Goal: Transaction & Acquisition: Purchase product/service

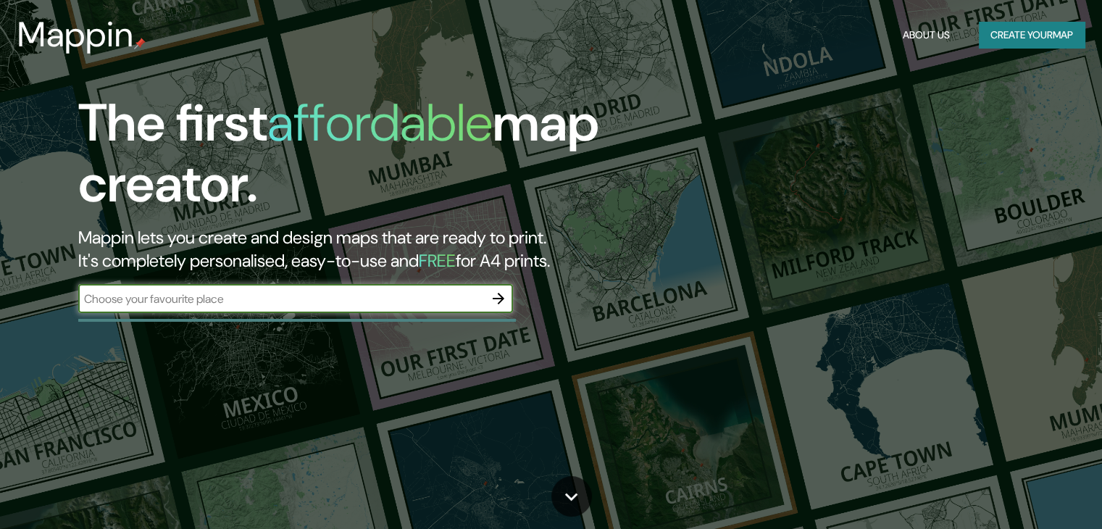
click at [162, 305] on input "text" at bounding box center [281, 299] width 406 height 17
click at [164, 303] on input "text" at bounding box center [281, 299] width 406 height 17
click at [164, 299] on input "text" at bounding box center [281, 299] width 406 height 17
type input "[PERSON_NAME], La Reja"
click at [348, 302] on input "[PERSON_NAME], La Reja" at bounding box center [281, 299] width 406 height 17
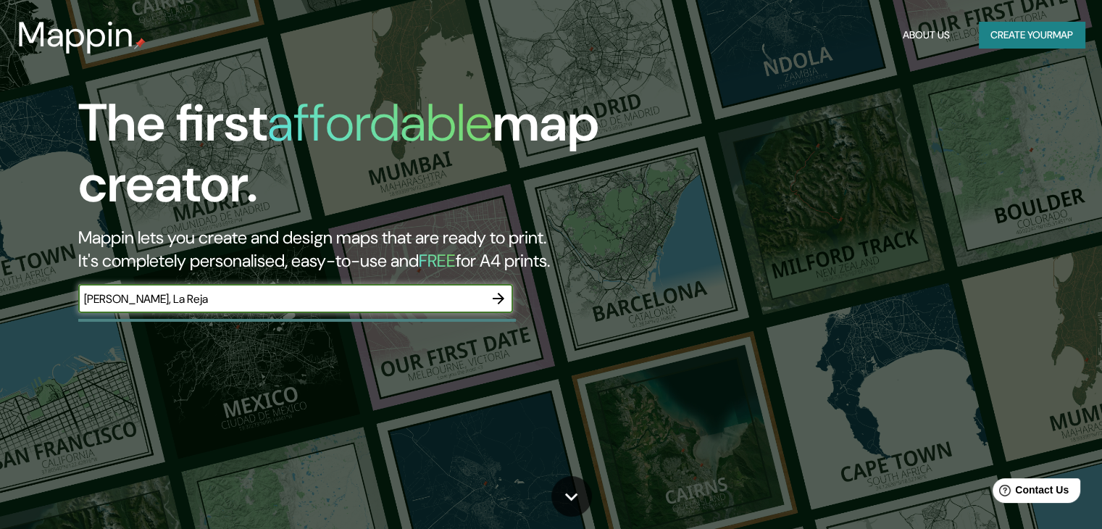
click at [496, 299] on icon "button" at bounding box center [499, 299] width 12 height 12
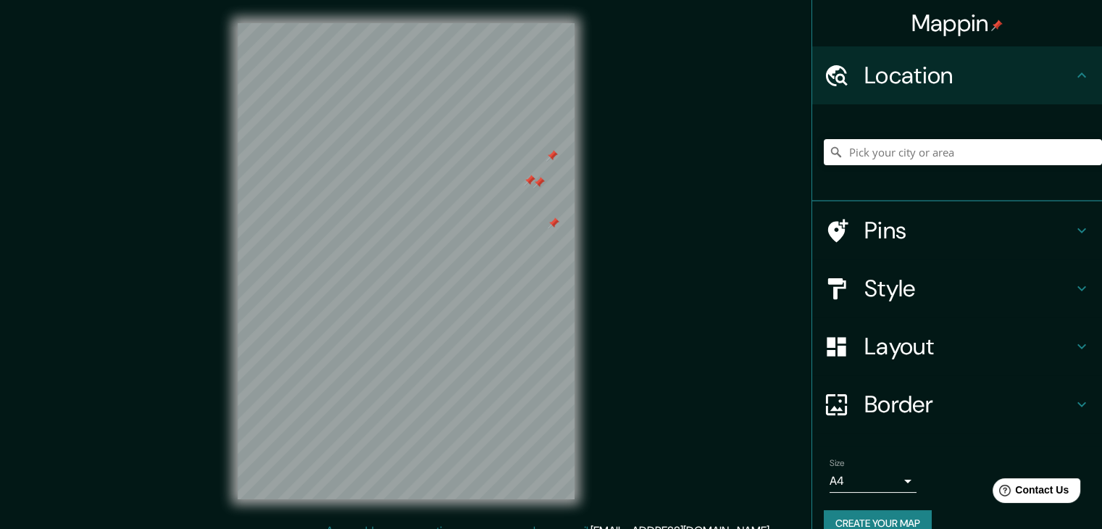
click at [530, 185] on div at bounding box center [530, 181] width 12 height 12
click at [538, 181] on div at bounding box center [539, 183] width 12 height 12
click at [556, 154] on div at bounding box center [552, 156] width 12 height 12
click at [555, 224] on div at bounding box center [556, 224] width 12 height 12
click at [553, 221] on div at bounding box center [554, 223] width 12 height 12
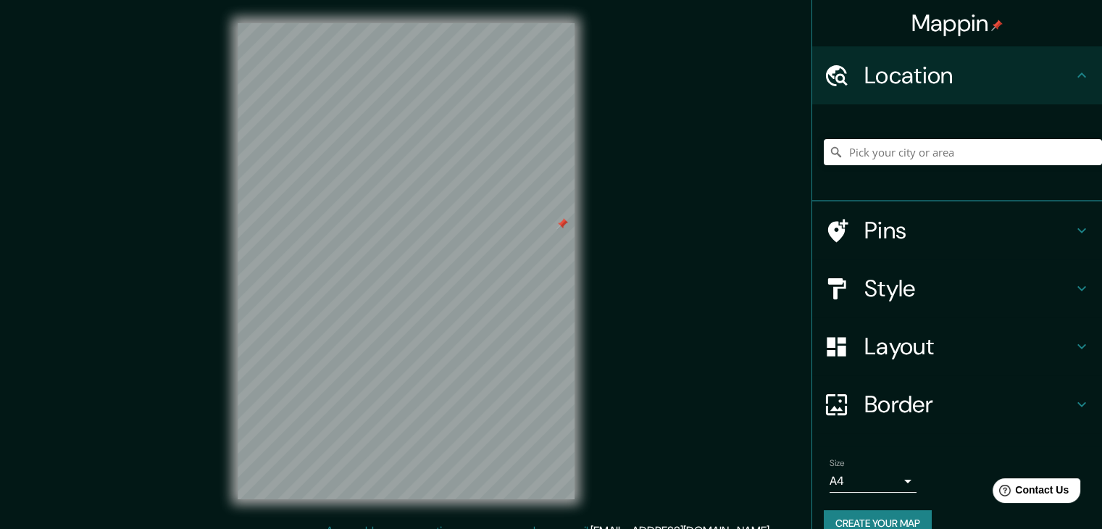
click at [562, 221] on div at bounding box center [562, 224] width 12 height 12
click at [894, 149] on input "Pick your city or area" at bounding box center [963, 152] width 278 height 26
click at [1069, 157] on input "[PERSON_NAME], [GEOGRAPHIC_DATA], [GEOGRAPHIC_DATA], S2350, [GEOGRAPHIC_DATA]" at bounding box center [963, 152] width 278 height 26
click at [1069, 151] on input "[PERSON_NAME], [GEOGRAPHIC_DATA], [GEOGRAPHIC_DATA], S2350, [GEOGRAPHIC_DATA]" at bounding box center [963, 152] width 278 height 26
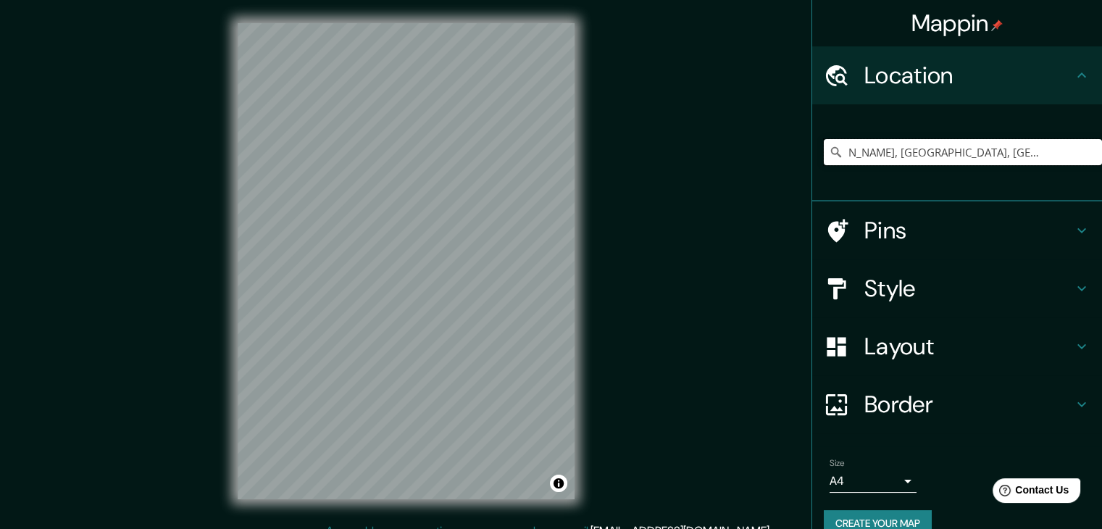
drag, startPoint x: 1069, startPoint y: 150, endPoint x: 909, endPoint y: 157, distance: 159.6
click at [909, 157] on input "[PERSON_NAME], [GEOGRAPHIC_DATA], [GEOGRAPHIC_DATA], S2350, [GEOGRAPHIC_DATA]" at bounding box center [963, 152] width 278 height 26
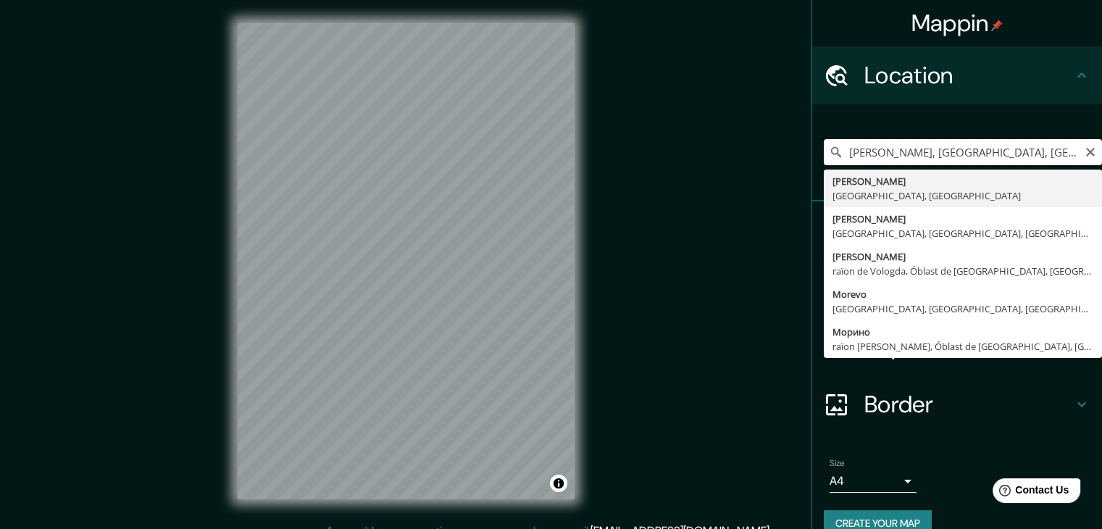
click at [1042, 142] on input "[PERSON_NAME], [GEOGRAPHIC_DATA], [GEOGRAPHIC_DATA], S2350, [GEOGRAPHIC_DATA]" at bounding box center [963, 152] width 278 height 26
drag, startPoint x: 1067, startPoint y: 154, endPoint x: 871, endPoint y: 159, distance: 195.7
click at [871, 159] on input "[PERSON_NAME], [GEOGRAPHIC_DATA], [GEOGRAPHIC_DATA], S2350, [GEOGRAPHIC_DATA]" at bounding box center [963, 152] width 278 height 26
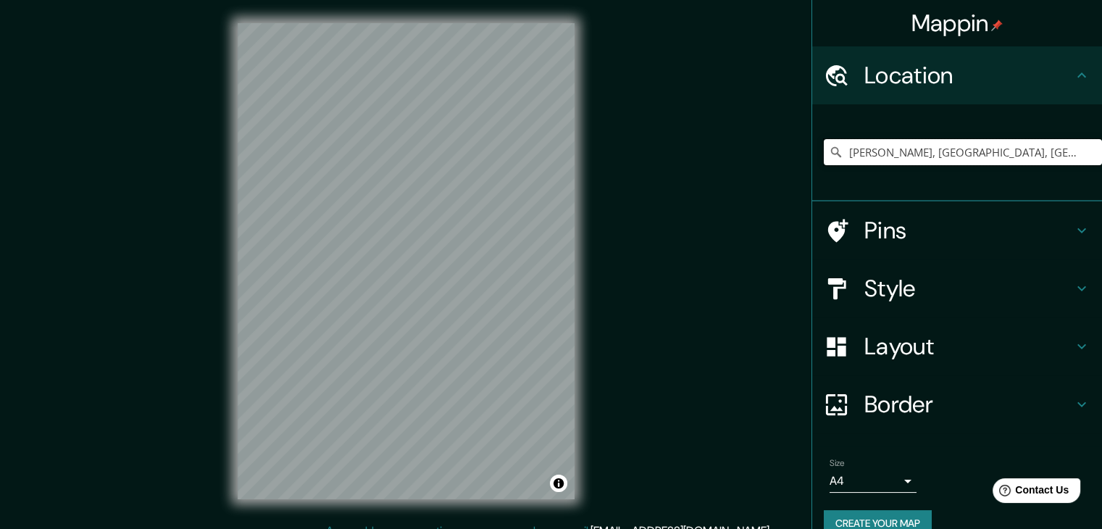
type input "[PERSON_NAME], [GEOGRAPHIC_DATA], [GEOGRAPHIC_DATA]"
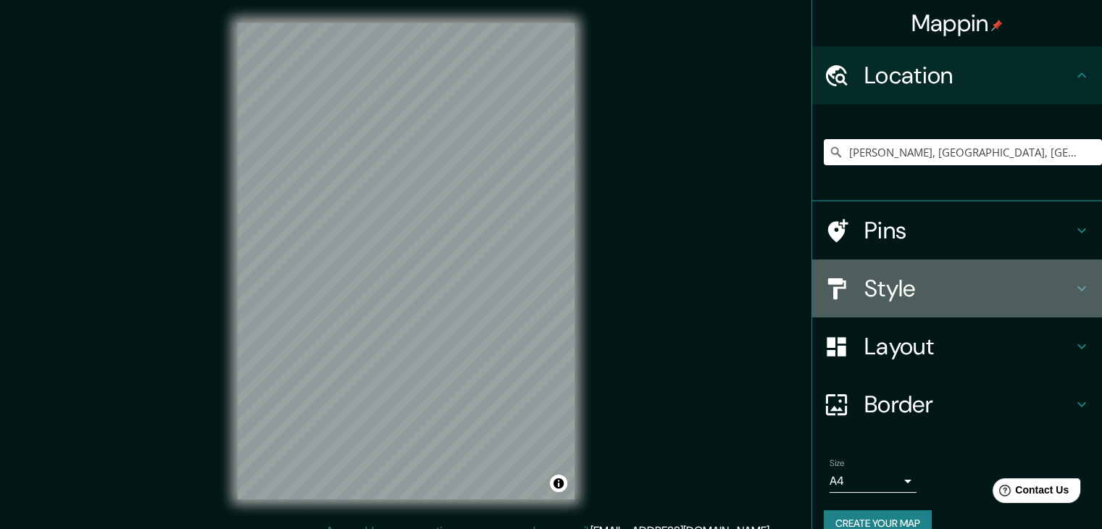
click at [942, 298] on h4 "Style" at bounding box center [968, 288] width 209 height 29
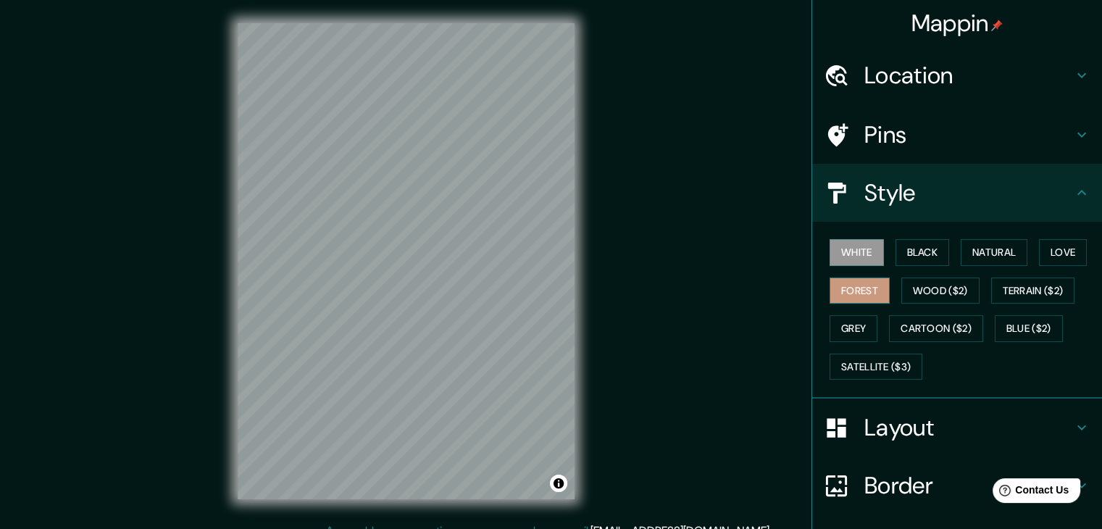
click at [864, 296] on button "Forest" at bounding box center [860, 291] width 60 height 27
click at [922, 295] on button "Wood ($2)" at bounding box center [940, 291] width 78 height 27
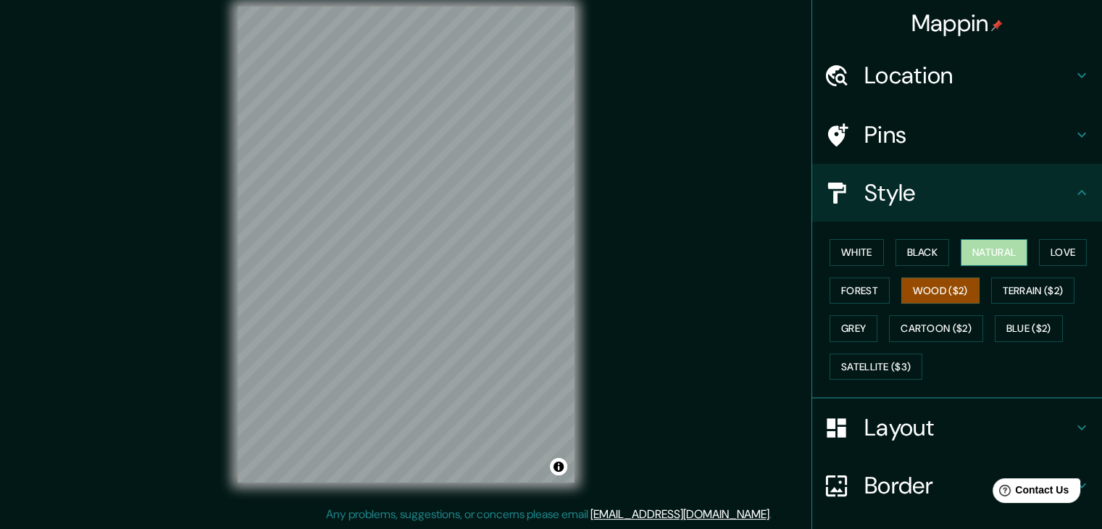
click at [986, 262] on button "Natural" at bounding box center [994, 252] width 67 height 27
click at [854, 288] on button "Forest" at bounding box center [860, 291] width 60 height 27
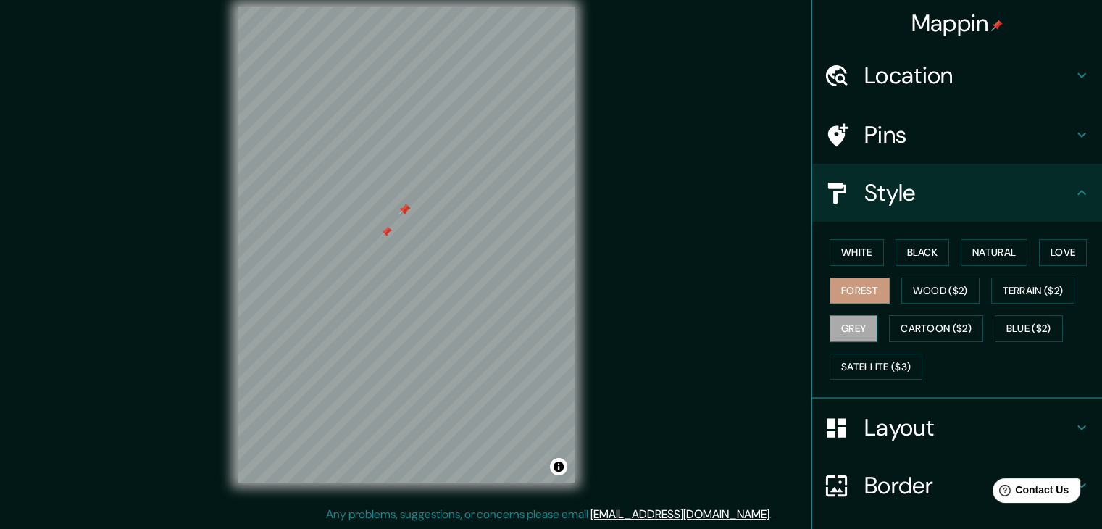
click at [845, 325] on button "Grey" at bounding box center [854, 328] width 48 height 27
click at [1049, 282] on button "Terrain ($2)" at bounding box center [1033, 291] width 84 height 27
click at [830, 286] on button "Forest" at bounding box center [860, 291] width 60 height 27
click at [916, 296] on button "Wood ($2)" at bounding box center [940, 291] width 78 height 27
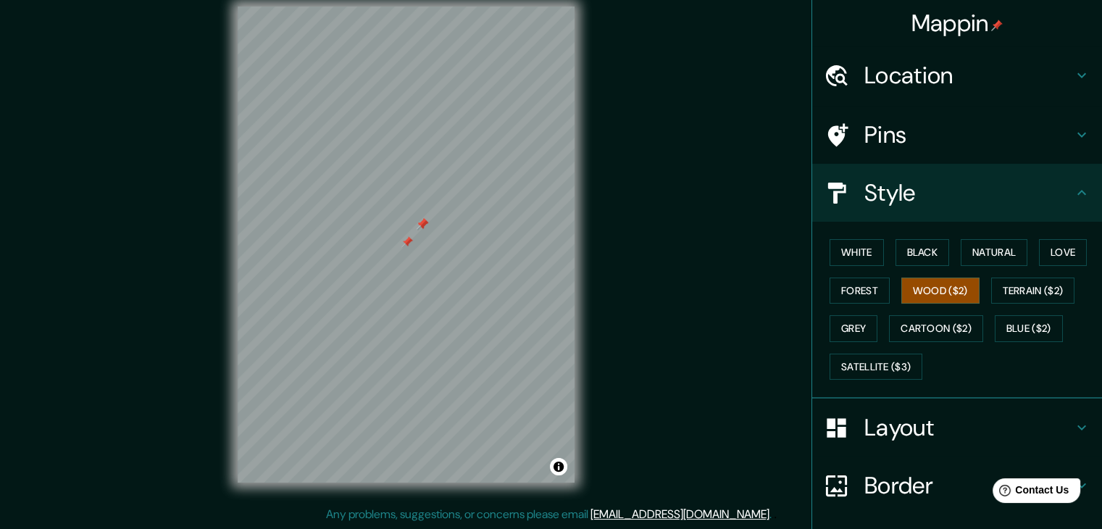
click at [1021, 254] on div "White Black Natural Love Forest Wood ($2) Terrain ($2) Grey Cartoon ($2) Blue (…" at bounding box center [963, 309] width 278 height 152
click at [1003, 252] on button "Natural" at bounding box center [994, 252] width 67 height 27
